Goal: Answer question/provide support

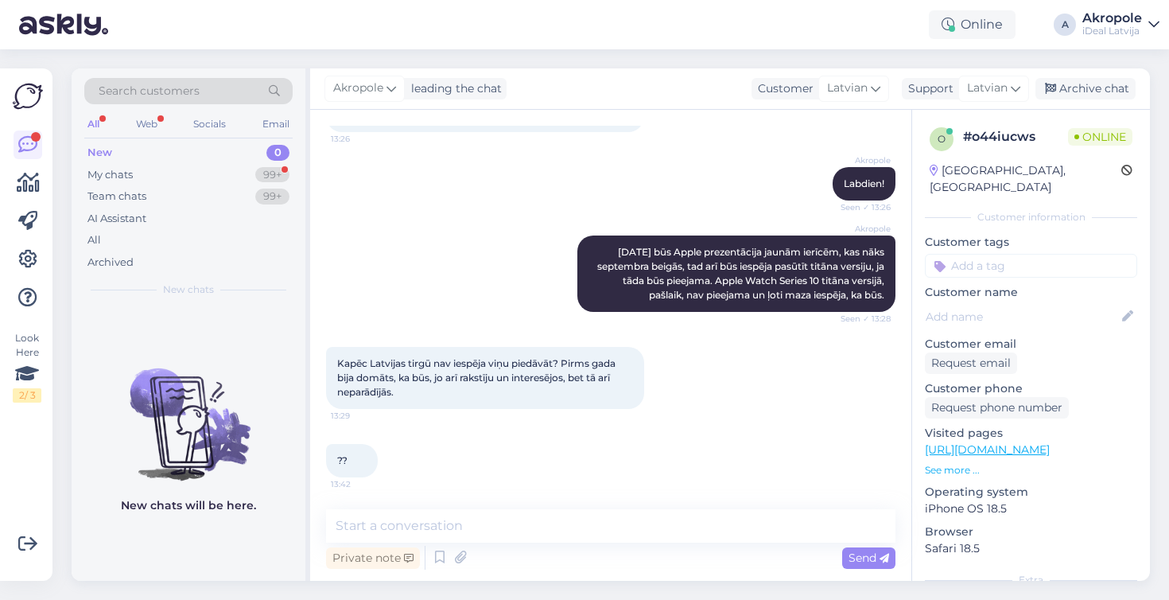
scroll to position [126, 0]
click at [464, 524] on textarea at bounding box center [610, 525] width 569 height 33
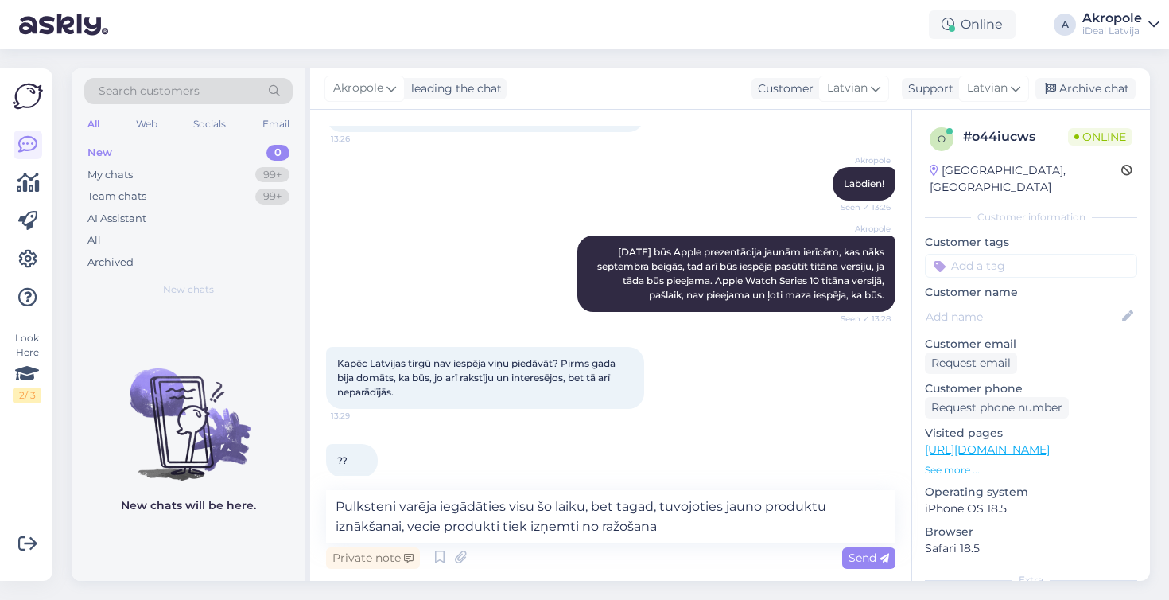
type textarea "Pulksteni varēja iegādāties visu šo laiku, bet tagad, tuvojoties jauno produktu…"
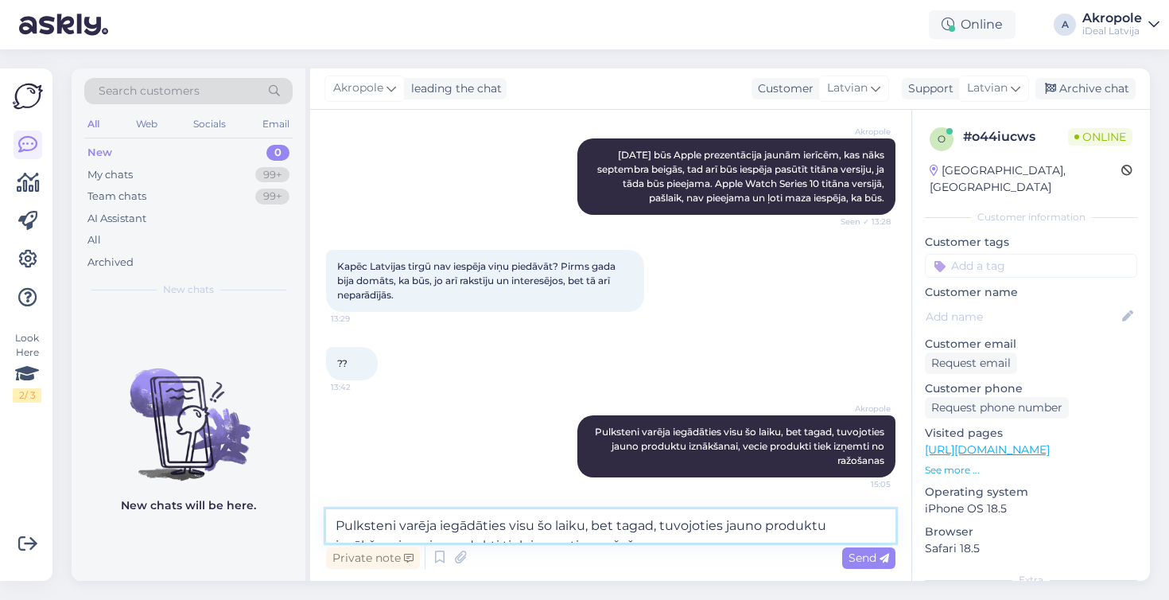
scroll to position [223, 0]
click at [473, 522] on textarea "Pulksteni varēja iegādāties visu šo laiku, bet tagad, tuvojoties jauno produktu…" at bounding box center [610, 525] width 569 height 33
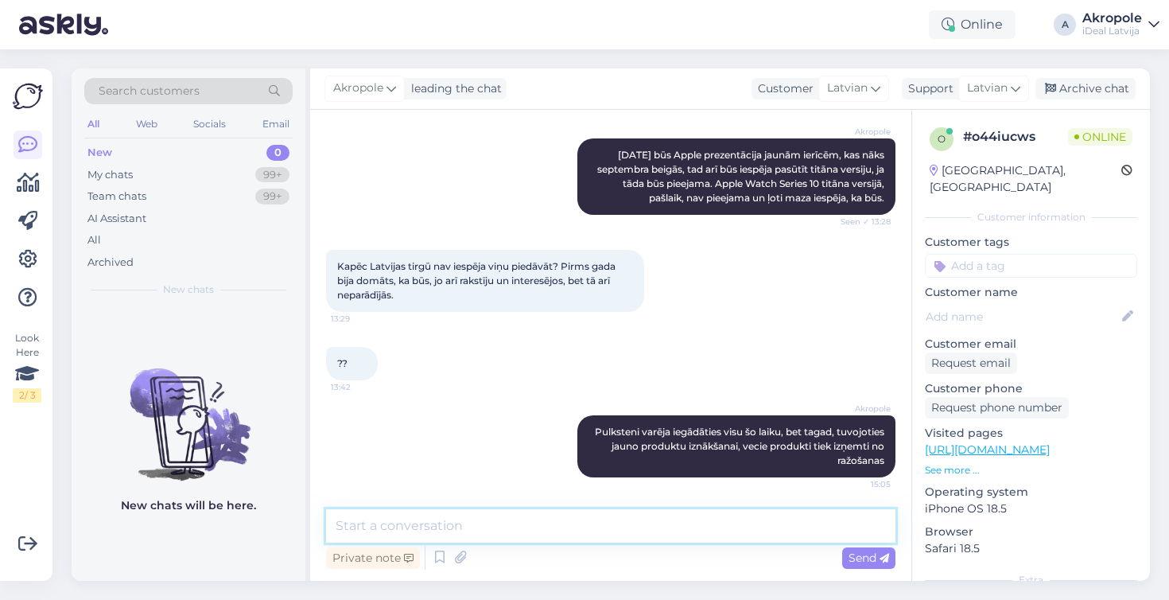
click at [491, 519] on textarea at bounding box center [610, 525] width 569 height 33
type textarea "P"
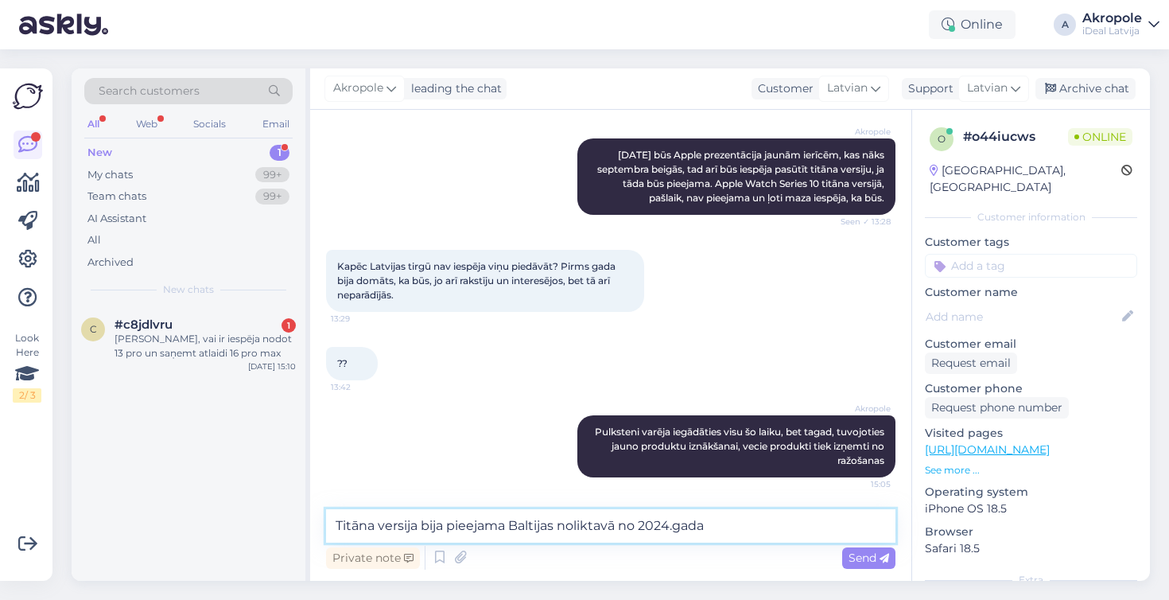
click at [615, 528] on textarea "Titāna versija bija pieejama Baltijas noliktavā no 2024.gada" at bounding box center [610, 525] width 569 height 33
click at [812, 530] on textarea "Titāna versija bija pieejama Baltijas noliktavā un mūsu tirgū no 2024.gada" at bounding box center [610, 525] width 569 height 33
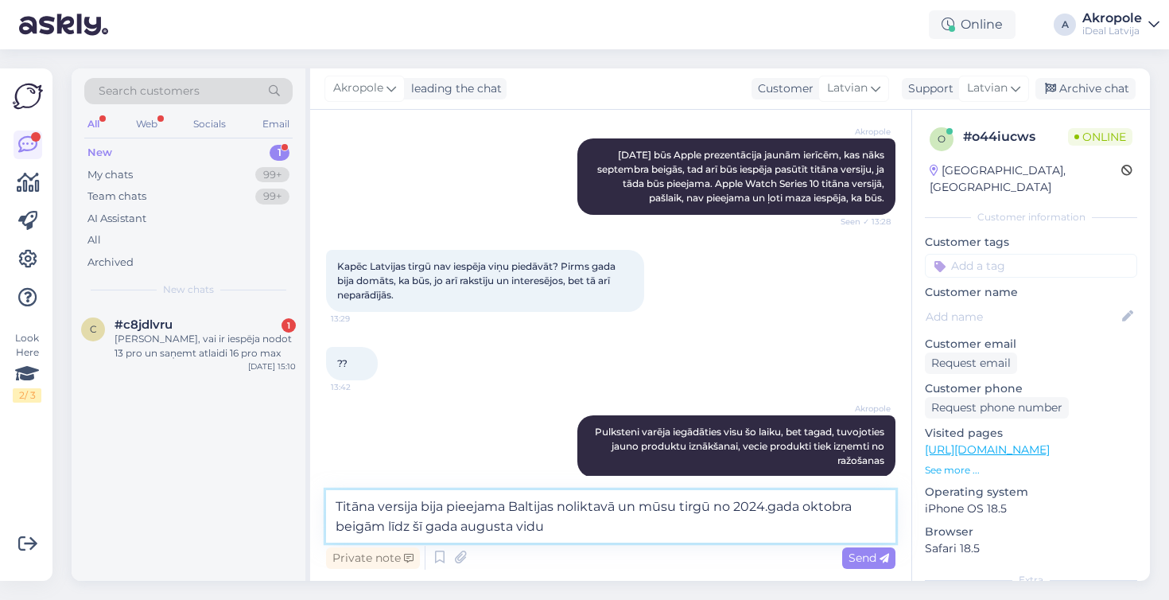
type textarea "Titāna versija bija pieejama Baltijas noliktavā un mūsu tirgū no 2024.gada okto…"
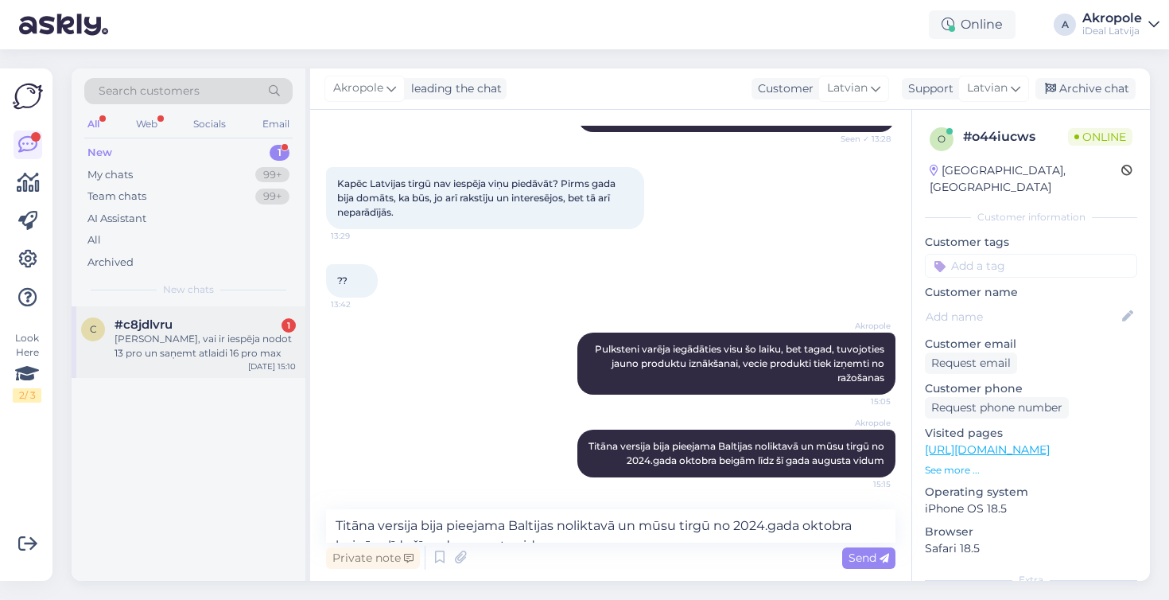
click at [239, 320] on div "#c8jdlvru 1" at bounding box center [204, 324] width 181 height 14
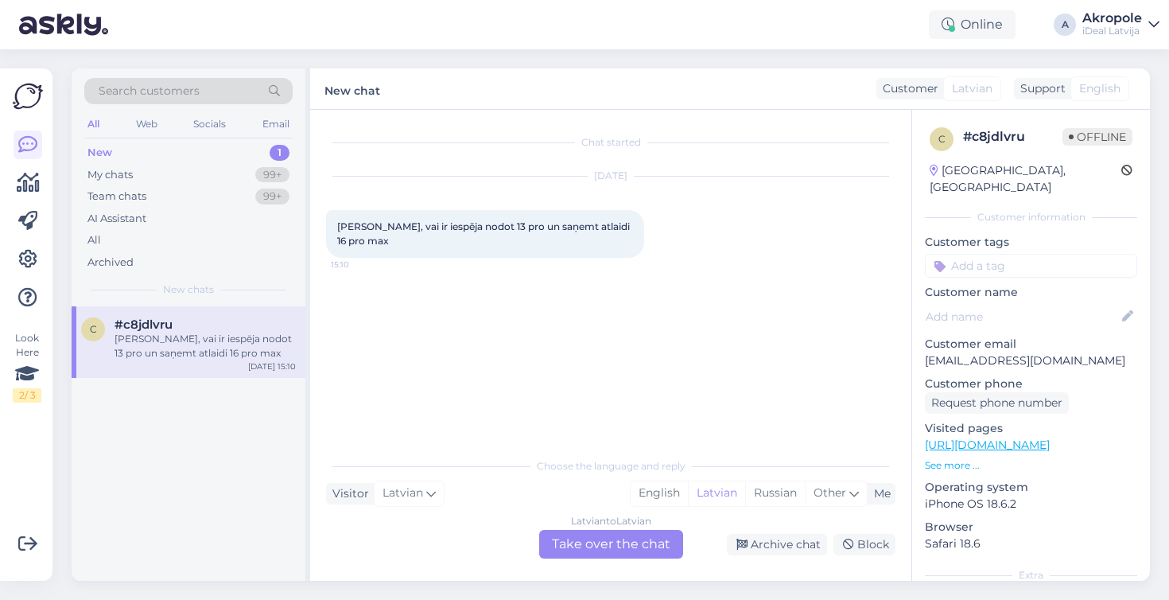
click at [638, 539] on div "Latvian to Latvian Take over the chat" at bounding box center [611, 544] width 144 height 29
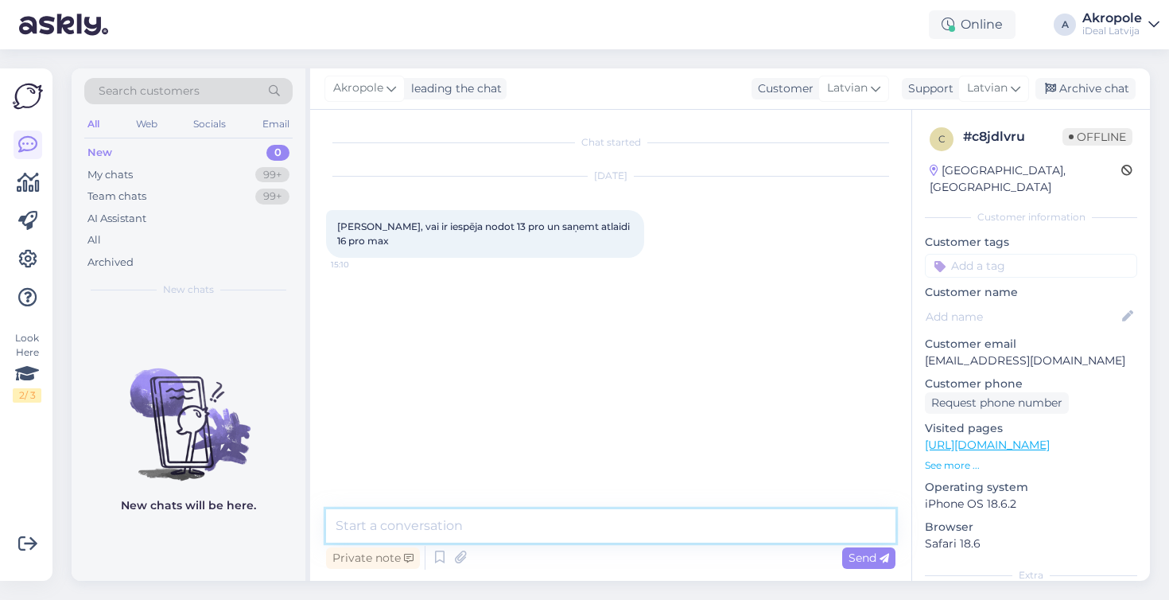
click at [579, 522] on textarea at bounding box center [610, 525] width 569 height 33
type textarea "Labdien!"
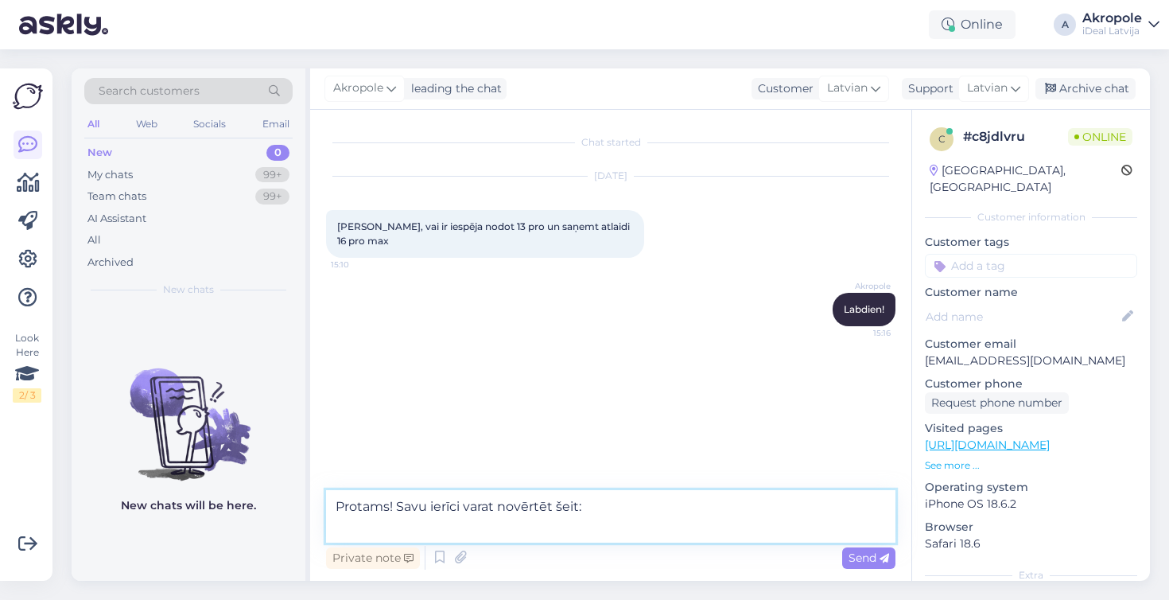
paste textarea "[URL][DOMAIN_NAME]"
type textarea "Protams! Savu ierīci varat novērtēt šeit: [URL][DOMAIN_NAME]"
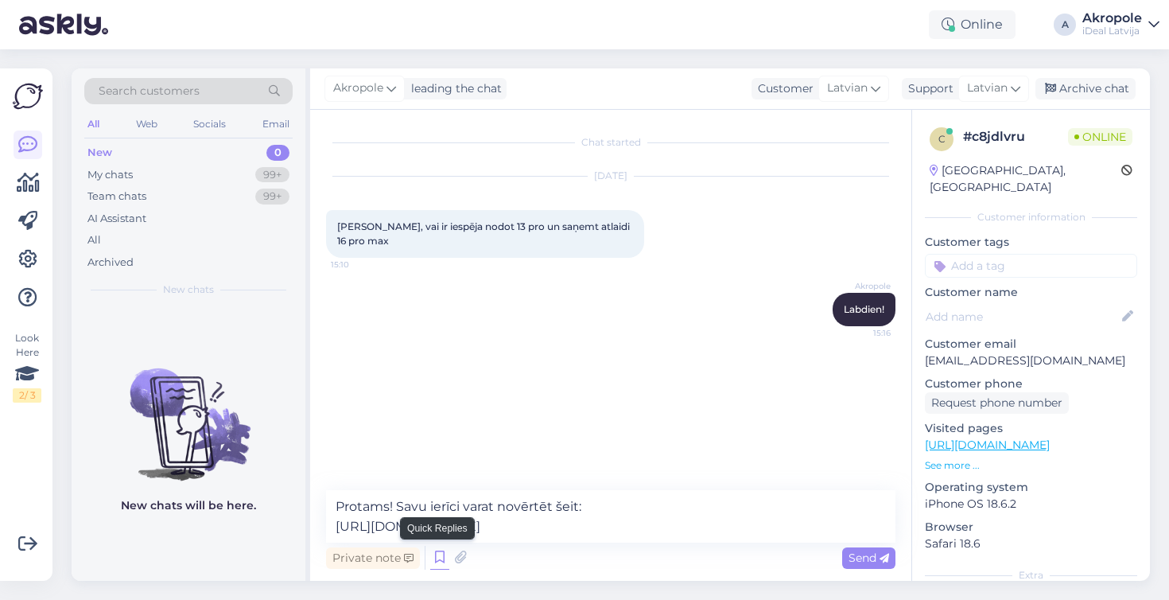
click at [436, 553] on icon at bounding box center [439, 557] width 19 height 24
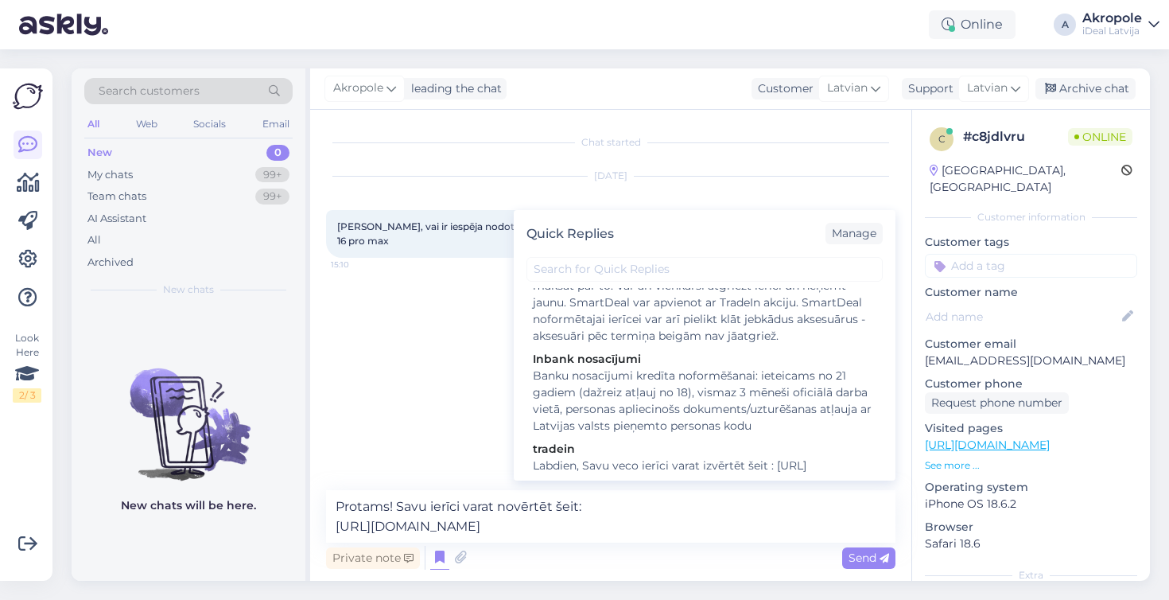
scroll to position [1237, 0]
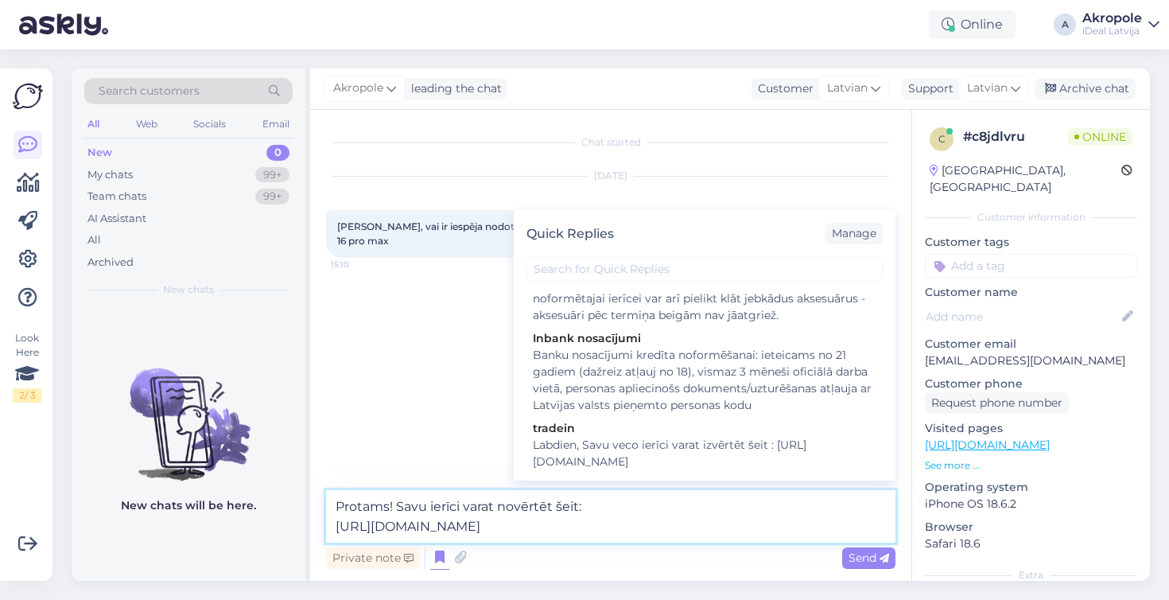
click at [586, 518] on textarea "Protams! Savu ierīci varat novērtēt šeit: [URL][DOMAIN_NAME]" at bounding box center [610, 516] width 569 height 52
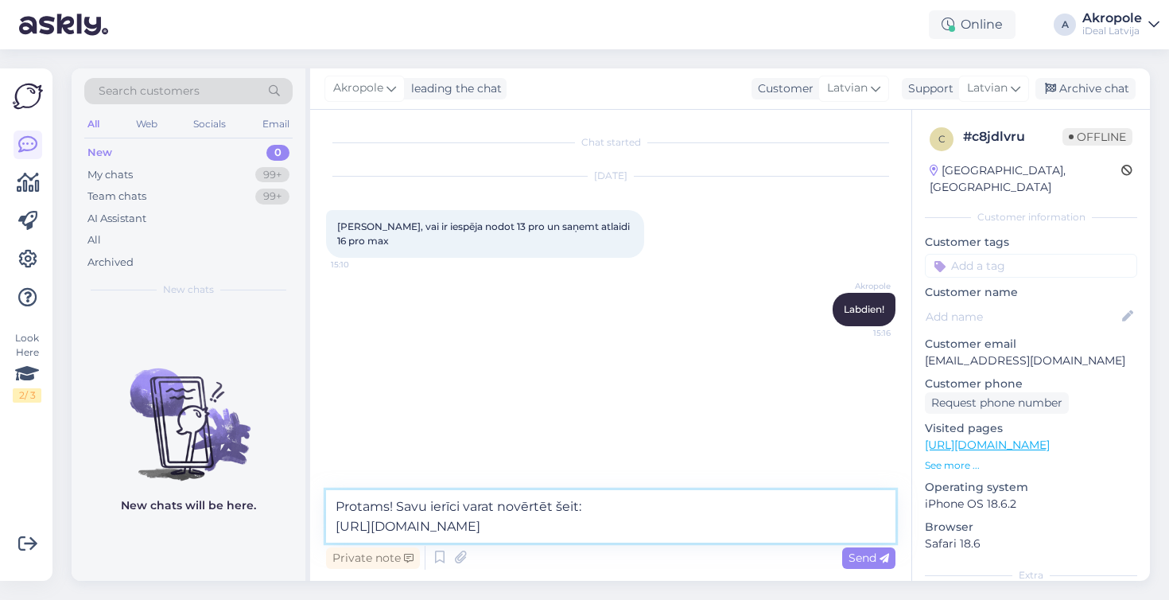
click at [631, 526] on textarea "Protams! Savu ierīci varat novērtēt šeit: [URL][DOMAIN_NAME]" at bounding box center [610, 516] width 569 height 52
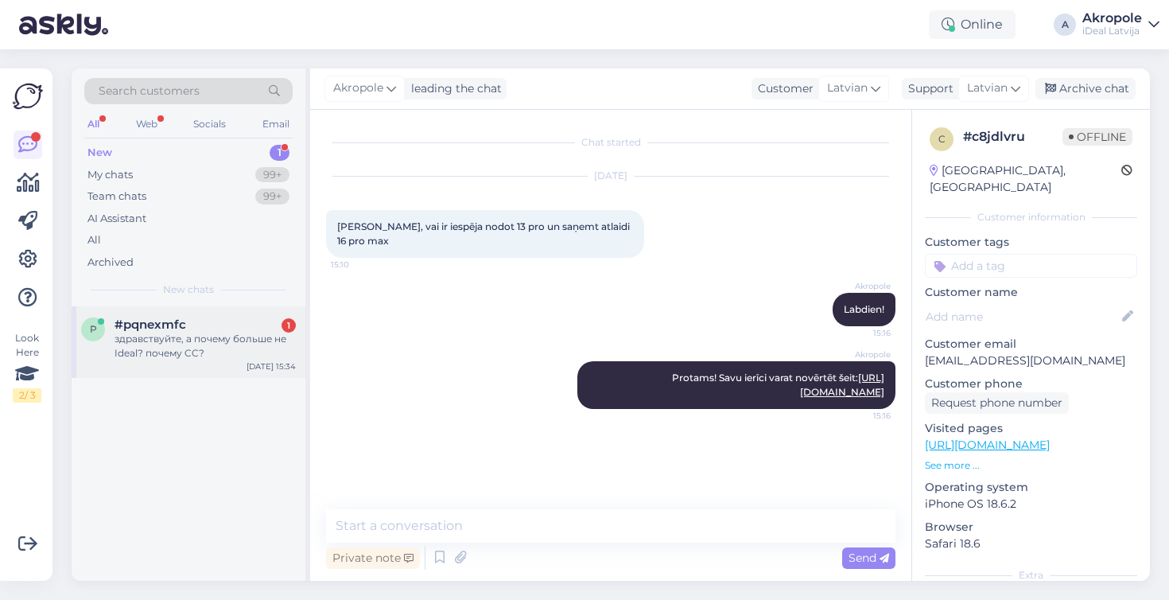
click at [221, 351] on div "здравствуйте, а почему больше не Ideal? почему CC?" at bounding box center [204, 346] width 181 height 29
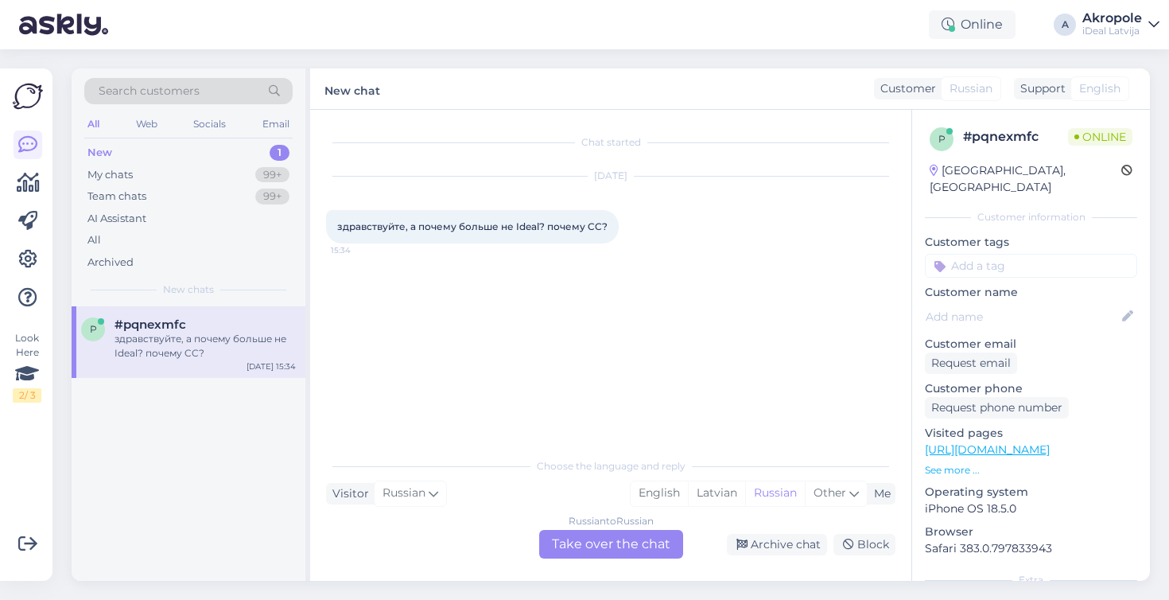
click at [600, 538] on div "Russian to Russian Take over the chat" at bounding box center [611, 544] width 144 height 29
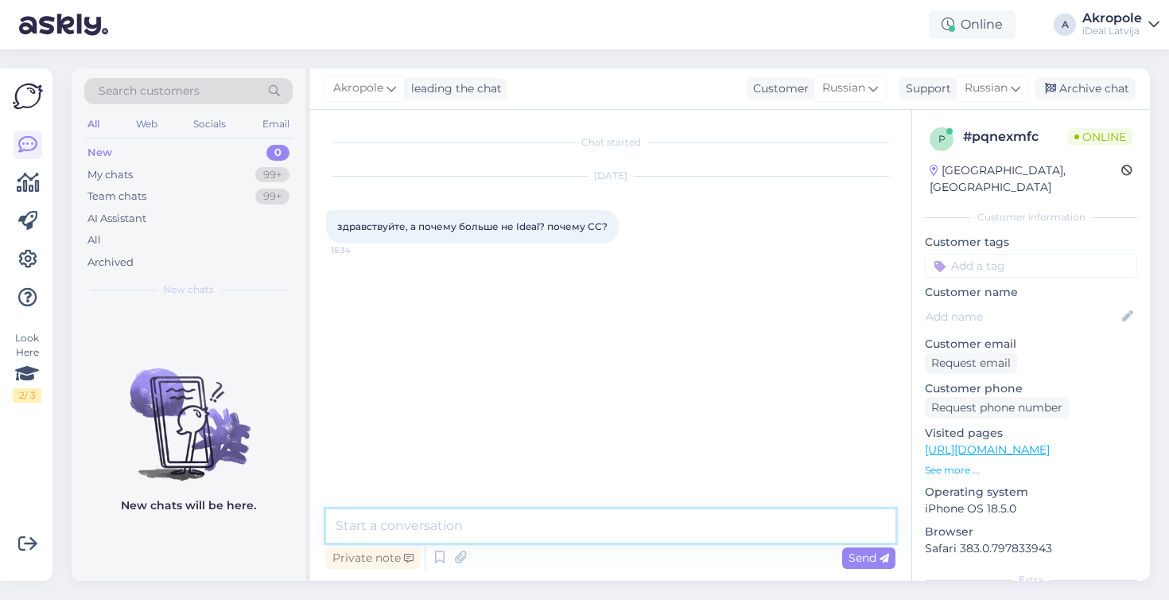
click at [591, 534] on textarea at bounding box center [610, 525] width 569 height 33
type textarea "Добрый день!"
type textarea "Р"
paste textarea "[URL][DOMAIN_NAME]"
type textarea "[URL][DOMAIN_NAME]"
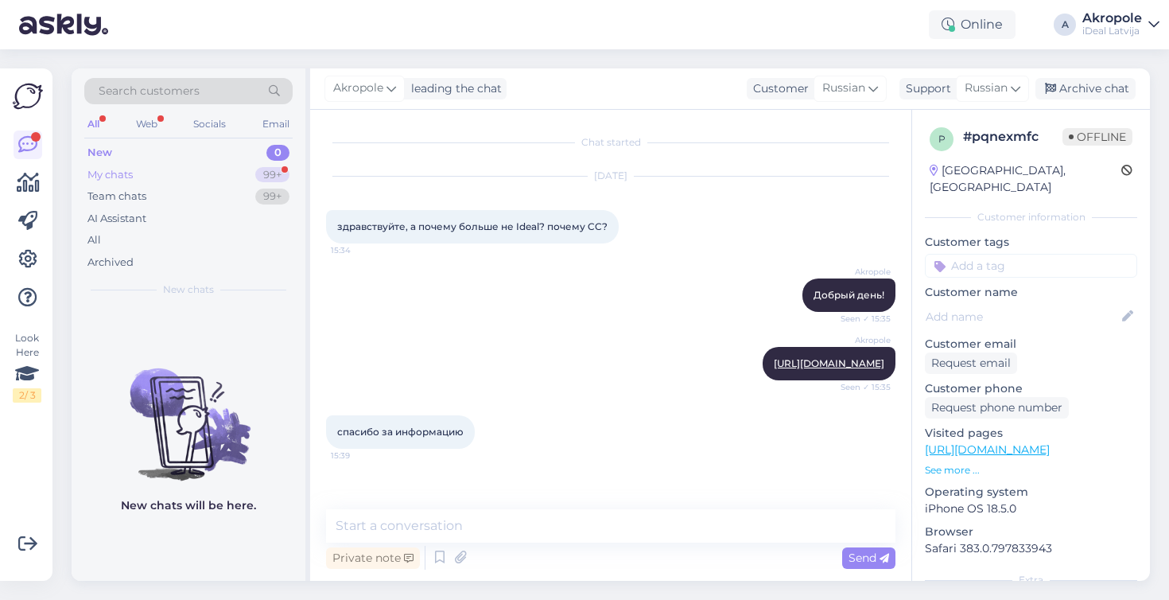
click at [250, 177] on div "My chats 99+" at bounding box center [188, 175] width 208 height 22
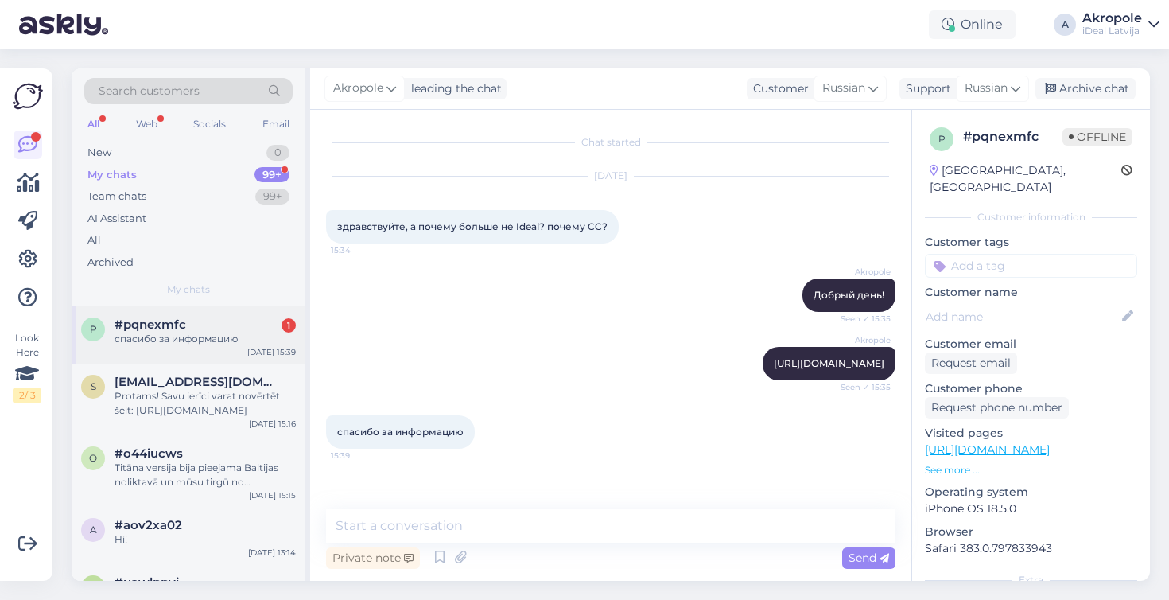
click at [212, 321] on div "#pqnexmfc 1" at bounding box center [204, 324] width 181 height 14
click at [244, 146] on div "New 0" at bounding box center [188, 153] width 208 height 22
